Goal: Check status: Check status

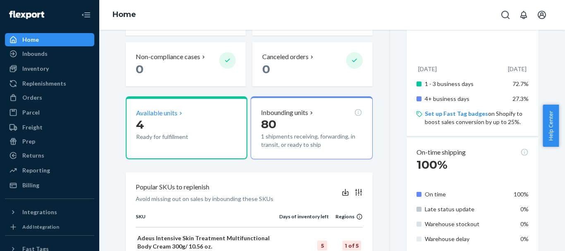
scroll to position [290, 0]
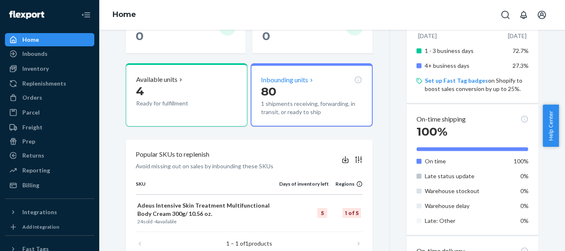
click at [282, 81] on p "Inbounding units" at bounding box center [284, 80] width 47 height 10
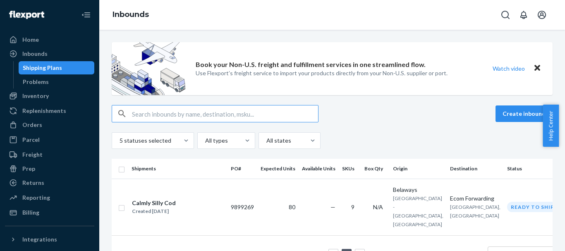
scroll to position [18, 0]
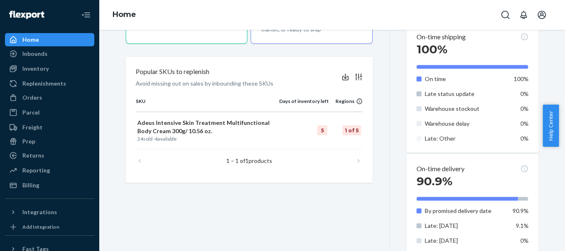
scroll to position [372, 0]
click at [255, 126] on p "Adeus Intensive Skin Treatment Multifunctional Body Cream 300g/ 10.56 oz." at bounding box center [207, 126] width 140 height 17
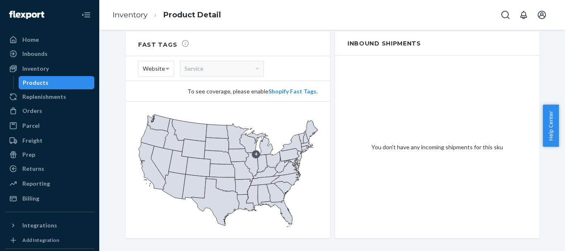
scroll to position [575, 0]
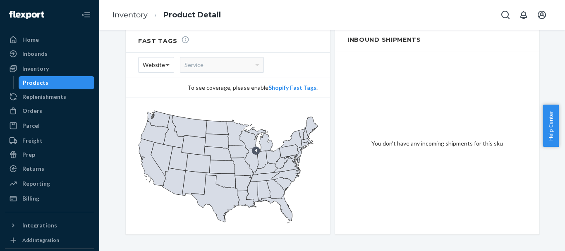
click at [166, 64] on span at bounding box center [167, 65] width 4 height 3
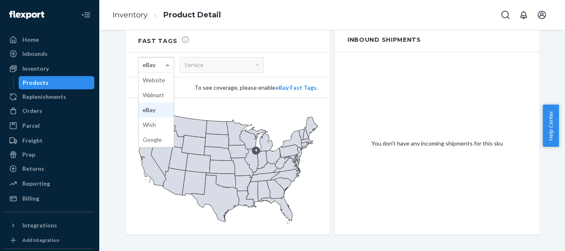
click at [168, 57] on span at bounding box center [168, 64] width 10 height 15
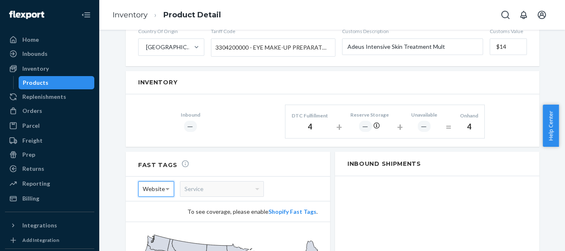
scroll to position [410, 0]
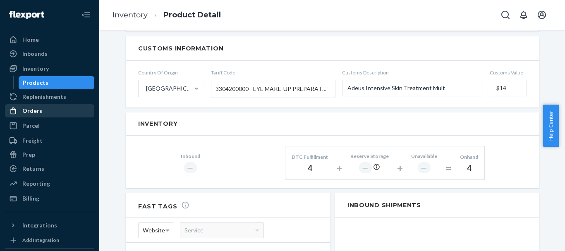
click at [36, 109] on div "Orders" at bounding box center [32, 111] width 20 height 8
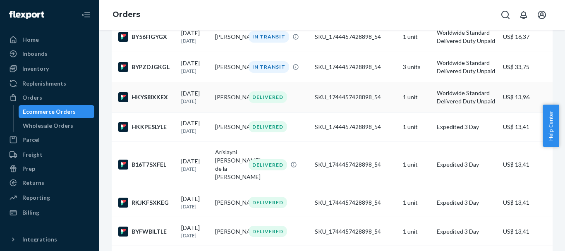
scroll to position [227, 0]
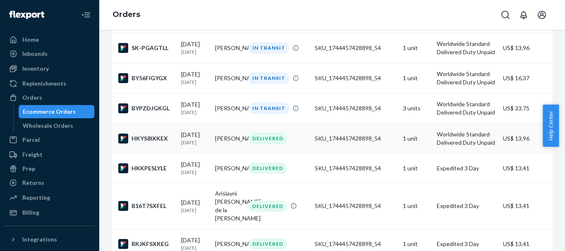
click at [245, 154] on td "DELIVERED" at bounding box center [278, 139] width 66 height 30
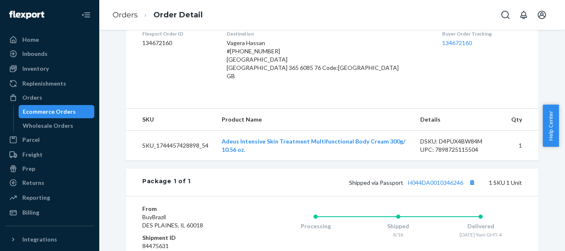
scroll to position [290, 0]
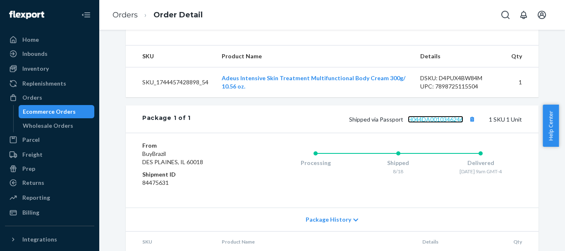
click at [424, 123] on link "H044DA0010346246" at bounding box center [435, 119] width 55 height 7
